Goal: Find specific page/section: Find specific page/section

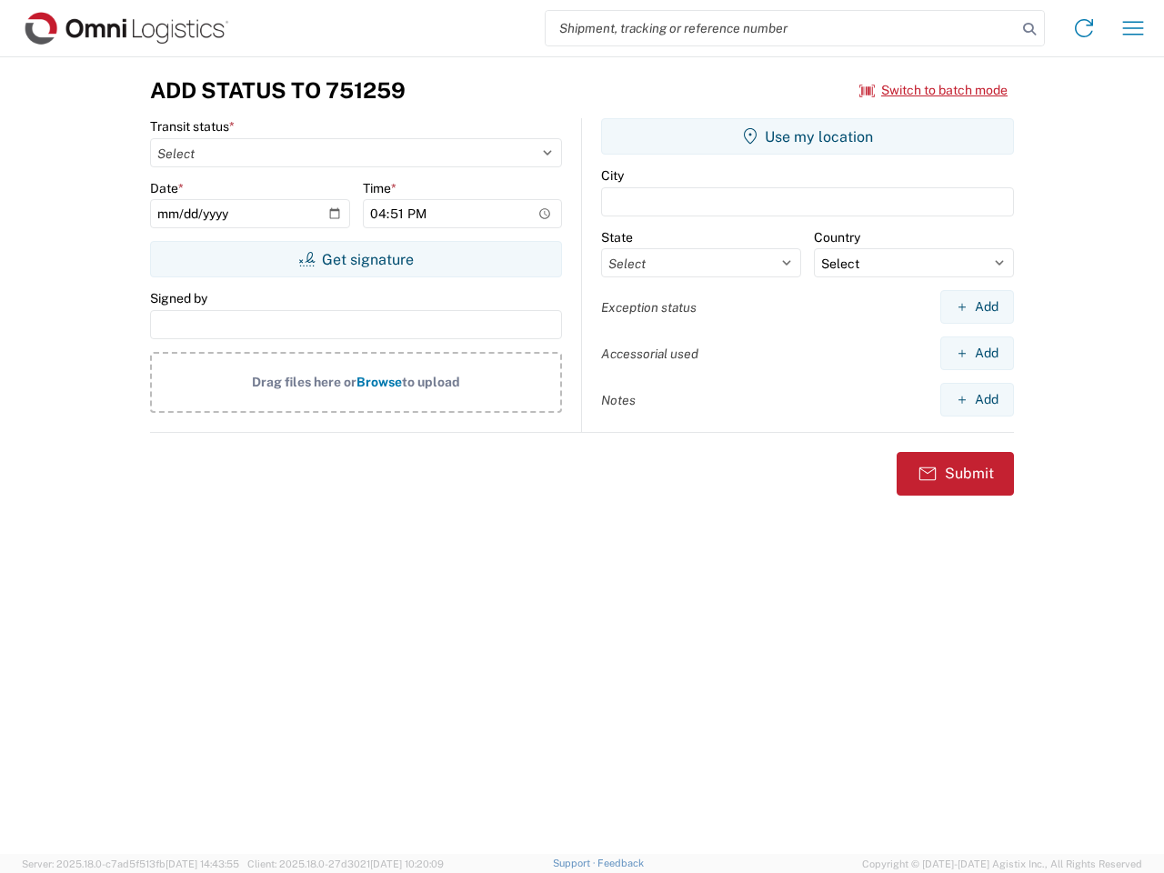
click at [781, 28] on input "search" at bounding box center [781, 28] width 471 height 35
click at [1029, 29] on icon at bounding box center [1029, 28] width 25 height 25
click at [1084, 28] on icon at bounding box center [1083, 28] width 29 height 29
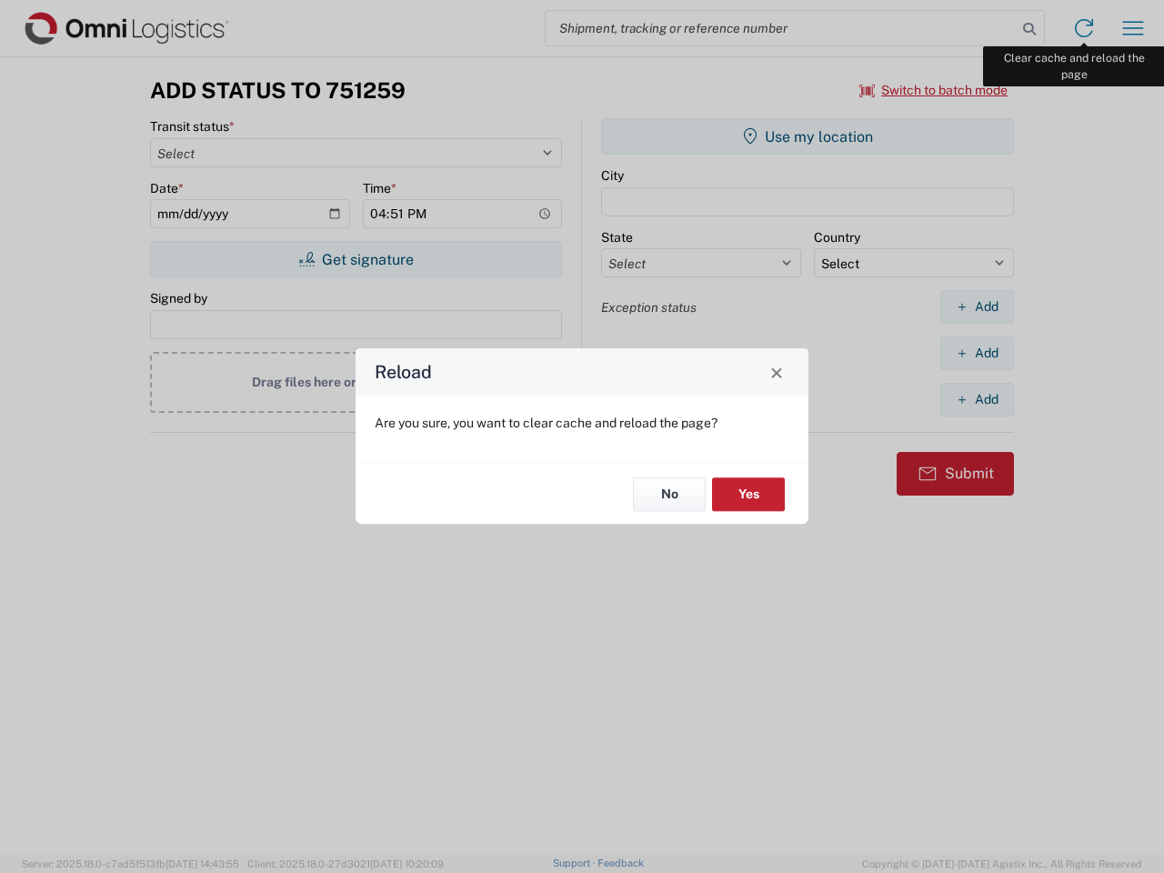
click at [1133, 28] on div "Reload Are you sure, you want to clear cache and reload the page? No Yes" at bounding box center [582, 436] width 1164 height 873
click at [934, 90] on div "Reload Are you sure, you want to clear cache and reload the page? No Yes" at bounding box center [582, 436] width 1164 height 873
click at [356, 259] on div "Reload Are you sure, you want to clear cache and reload the page? No Yes" at bounding box center [582, 436] width 1164 height 873
click at [808, 136] on div "Reload Are you sure, you want to clear cache and reload the page? No Yes" at bounding box center [582, 436] width 1164 height 873
click at [977, 306] on div "Reload Are you sure, you want to clear cache and reload the page? No Yes" at bounding box center [582, 436] width 1164 height 873
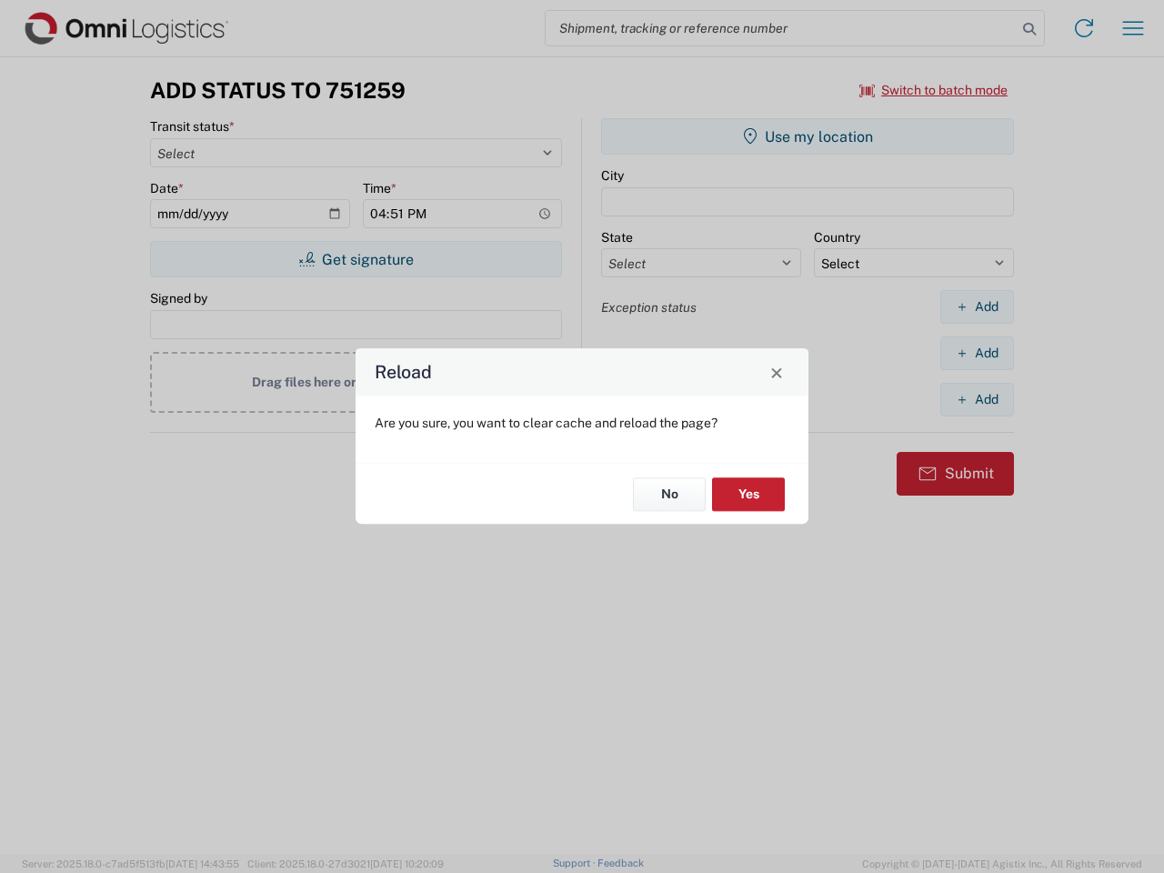
click at [977, 353] on div "Reload Are you sure, you want to clear cache and reload the page? No Yes" at bounding box center [582, 436] width 1164 height 873
click at [977, 399] on div "Reload Are you sure, you want to clear cache and reload the page? No Yes" at bounding box center [582, 436] width 1164 height 873
